Goal: Task Accomplishment & Management: Manage account settings

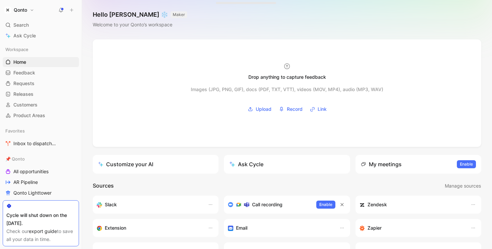
click at [30, 5] on button "Qonto" at bounding box center [19, 9] width 33 height 9
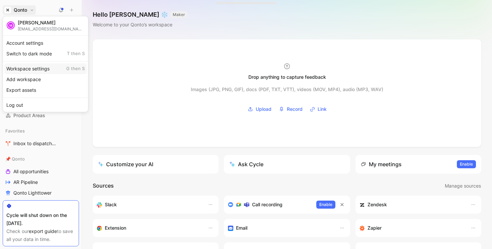
click at [42, 69] on div "Workspace settings G then S" at bounding box center [45, 69] width 82 height 11
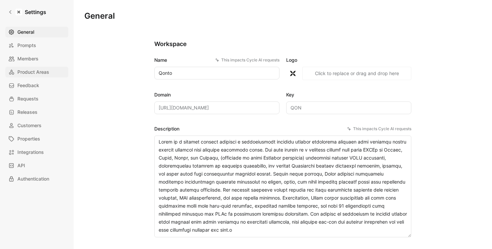
click at [31, 71] on span "Product Areas" at bounding box center [33, 72] width 32 height 8
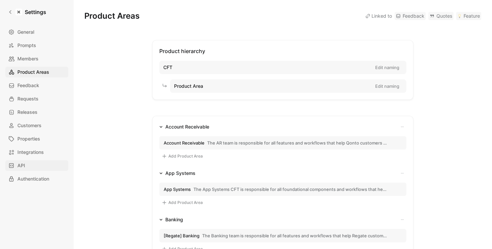
click at [28, 166] on link "API" at bounding box center [36, 165] width 63 height 11
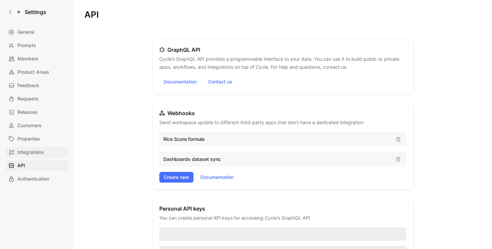
click at [30, 148] on span "Integrations" at bounding box center [30, 152] width 26 height 8
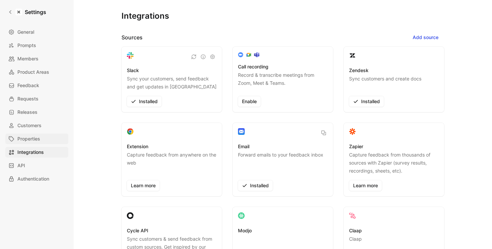
click at [30, 139] on span "Properties" at bounding box center [28, 139] width 23 height 8
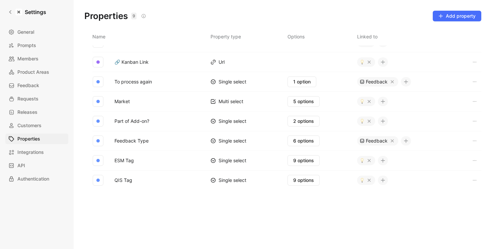
scroll to position [38, 0]
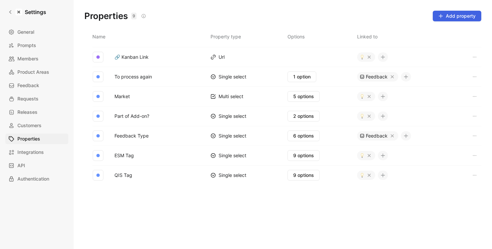
click at [462, 17] on span "Add property" at bounding box center [456, 16] width 37 height 8
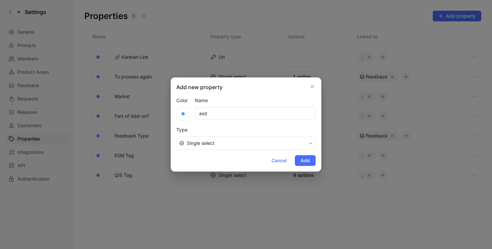
type input "asd"
click at [222, 148] on button "Single select" at bounding box center [245, 143] width 139 height 13
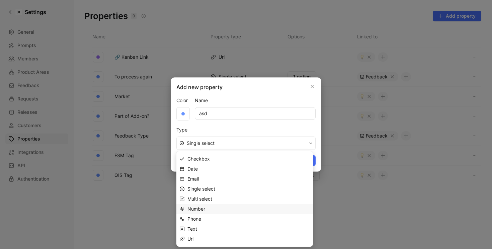
click at [215, 213] on div "Number" at bounding box center [248, 209] width 122 height 8
